Goal: Browse casually: Explore the website without a specific task or goal

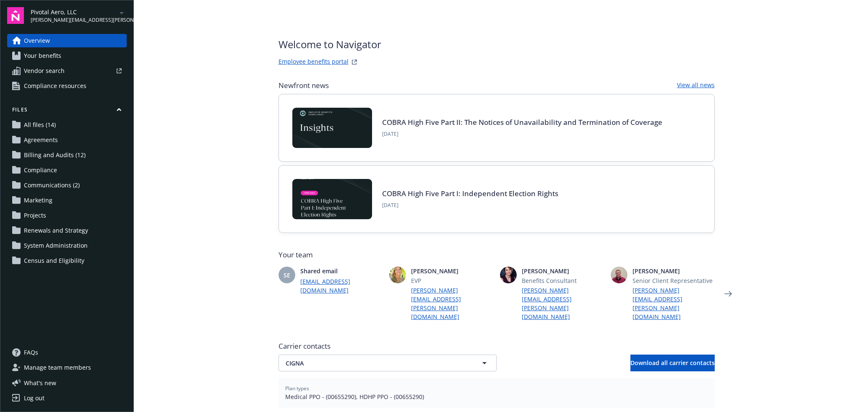
scroll to position [154, 0]
